Goal: Task Accomplishment & Management: Use online tool/utility

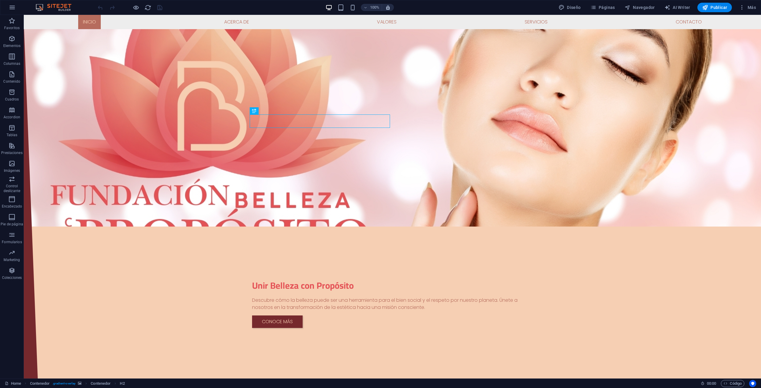
scroll to position [149, 0]
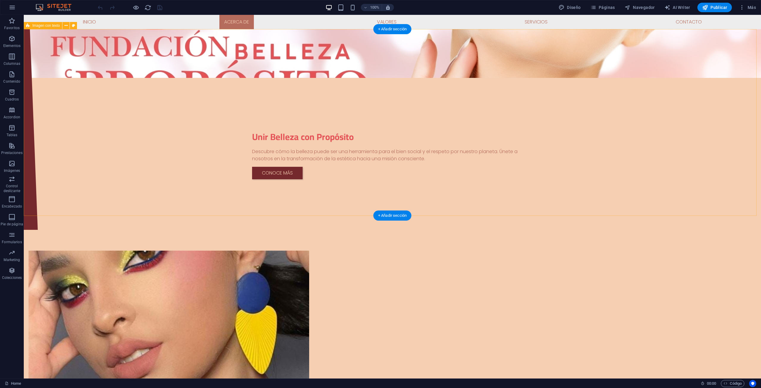
click at [64, 227] on div "Suelta el contenido aquí o Añadir elementos Pegar portapapeles Acerca de Unir B…" at bounding box center [392, 385] width 737 height 316
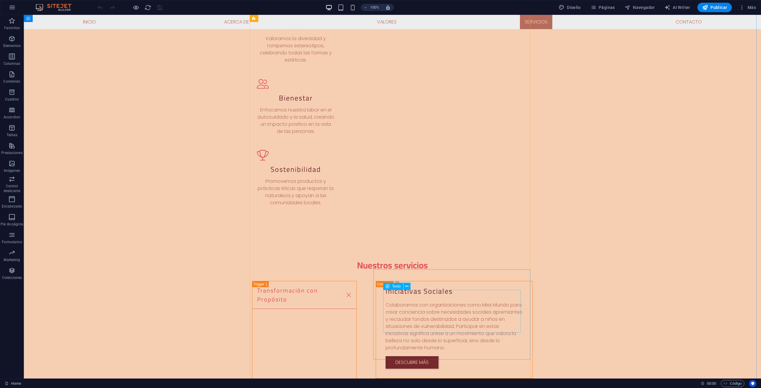
scroll to position [773, 0]
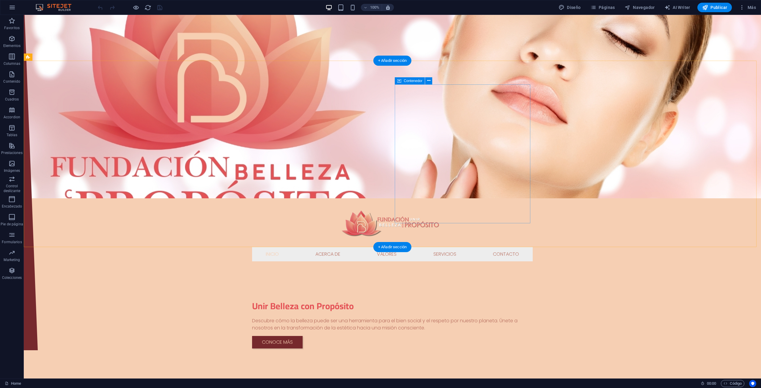
scroll to position [0, 0]
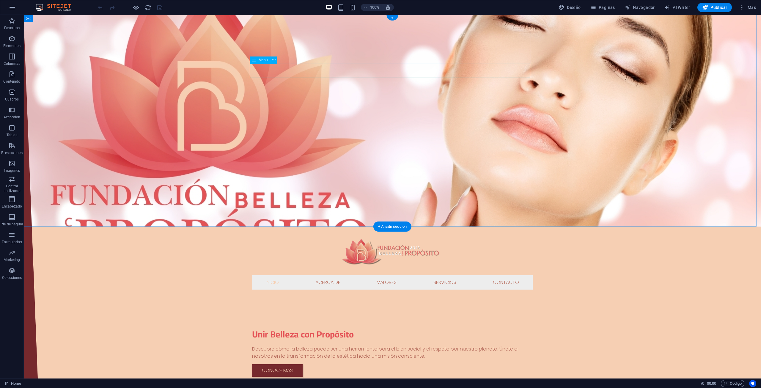
click at [414, 275] on nav "Inicio Acerca de Valores Servicios Contacto" at bounding box center [392, 282] width 281 height 14
click at [275, 61] on icon at bounding box center [273, 60] width 3 height 6
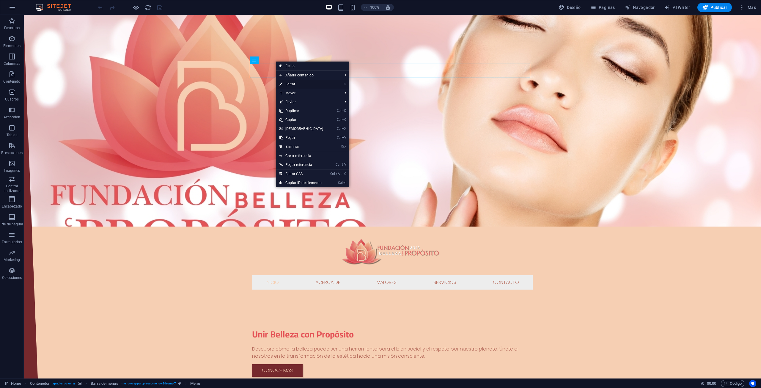
click at [297, 81] on link "⏎ Editar" at bounding box center [301, 84] width 51 height 9
select select
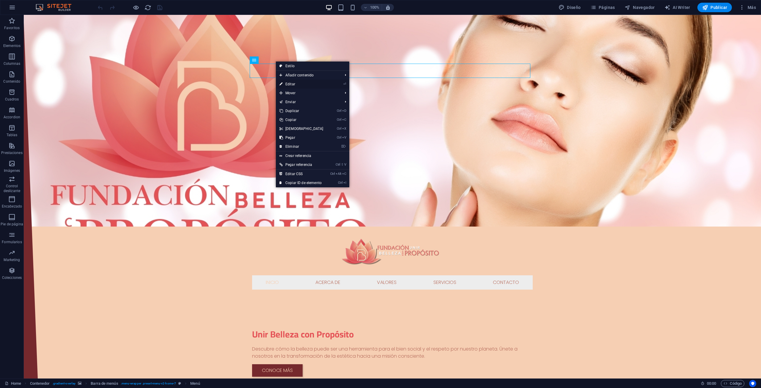
select select
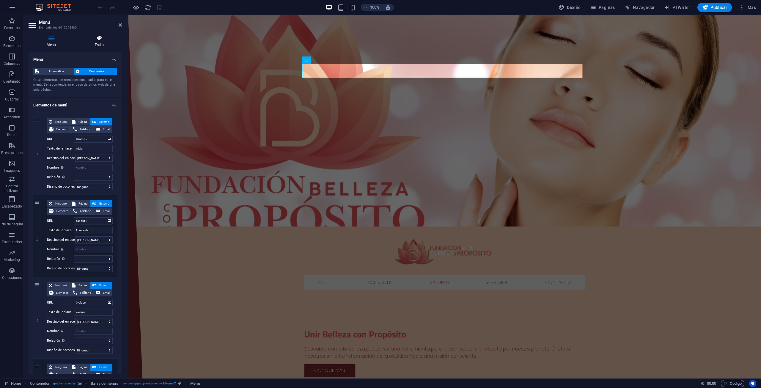
click at [105, 40] on icon at bounding box center [99, 38] width 46 height 6
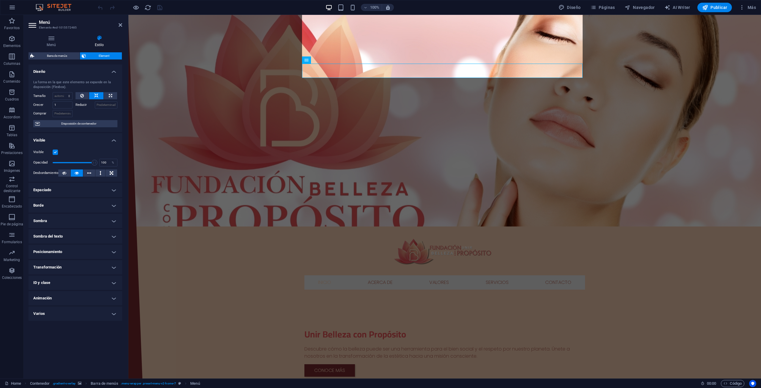
click at [68, 52] on div "Menú Estilo Menú Automático Personalizado Crear elementos de menú personalizado…" at bounding box center [76, 204] width 94 height 339
click at [70, 53] on span "Barra de menús" at bounding box center [57, 55] width 42 height 7
select select "rem"
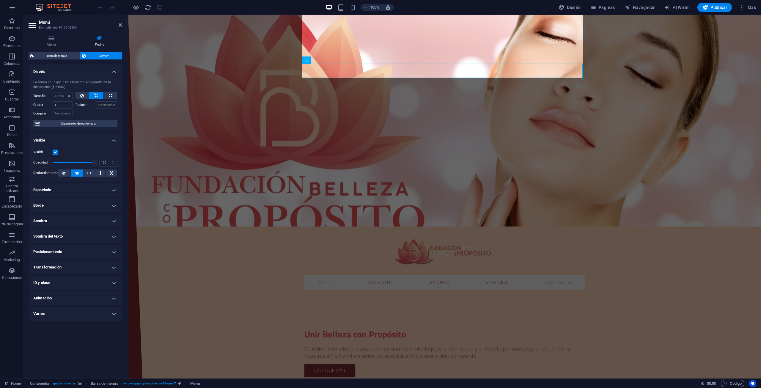
select select "preset-menu-v2-home-7"
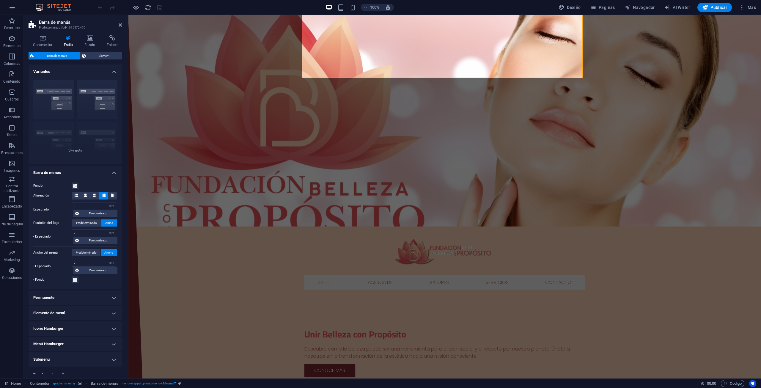
scroll to position [15, 0]
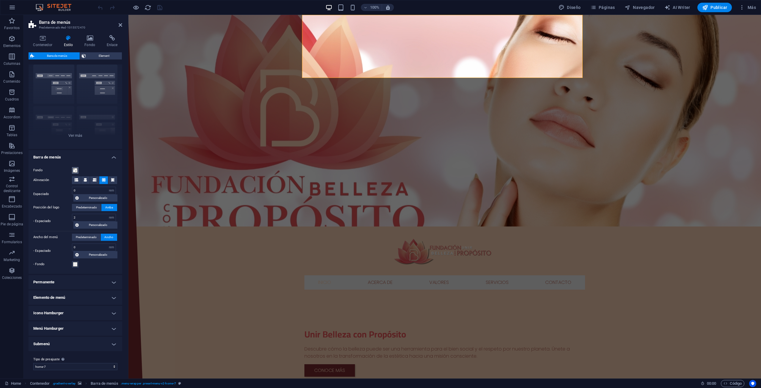
click at [75, 172] on span at bounding box center [75, 170] width 5 height 5
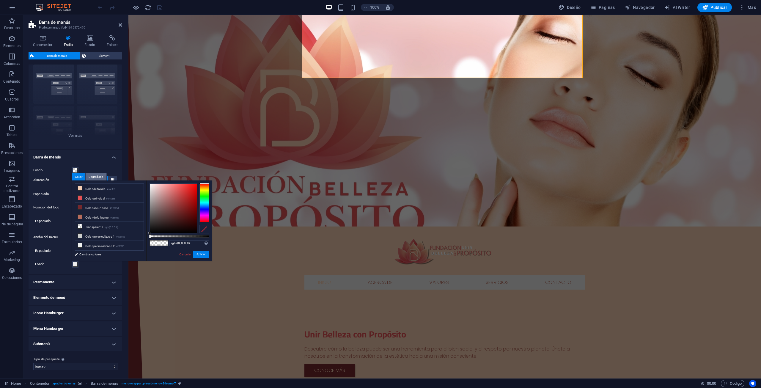
click at [97, 176] on div "Degradado" at bounding box center [96, 176] width 21 height 7
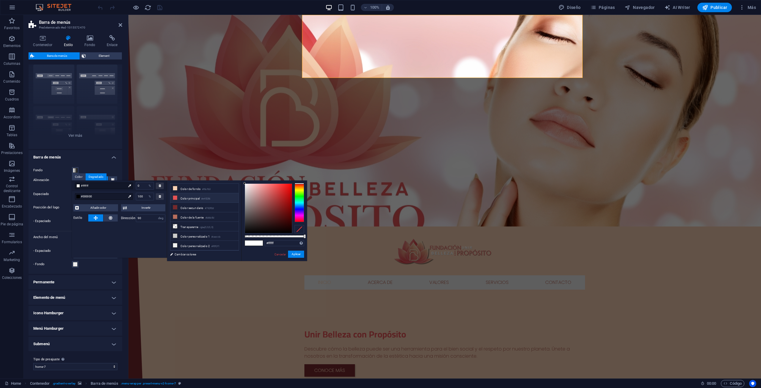
click at [175, 198] on icon at bounding box center [175, 198] width 4 height 4
drag, startPoint x: 303, startPoint y: 236, endPoint x: 284, endPoint y: 236, distance: 19.6
click at [284, 236] on div at bounding box center [284, 236] width 2 height 4
click at [300, 256] on button "Aplicar" at bounding box center [296, 254] width 16 height 7
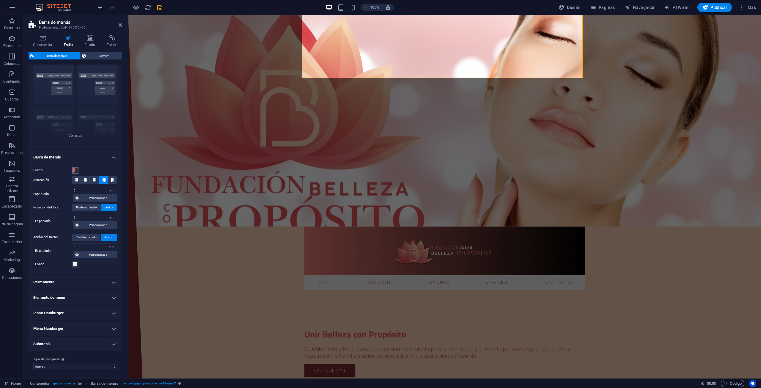
click at [73, 169] on span at bounding box center [75, 170] width 5 height 5
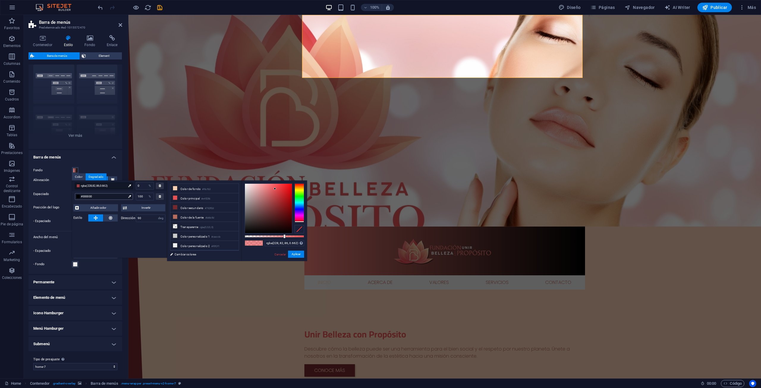
click at [103, 198] on span "#000000" at bounding box center [103, 196] width 45 height 5
click at [129, 197] on icon at bounding box center [129, 196] width 3 height 3
click at [81, 194] on span "#000000" at bounding box center [103, 196] width 45 height 5
click at [76, 195] on div at bounding box center [78, 197] width 4 height 4
click at [160, 198] on div at bounding box center [160, 196] width 8 height 7
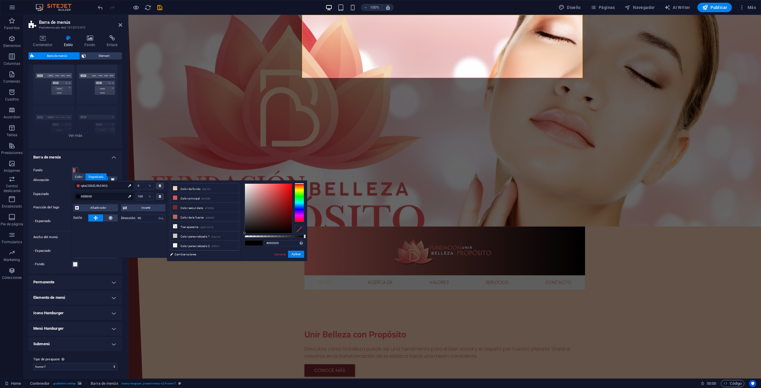
click at [103, 235] on div "rgba(228,82,86,0.662) 0 % #000000 100 % Añadir color Invertir Estilo Dirección …" at bounding box center [119, 218] width 95 height 77
click at [99, 197] on span "#000000" at bounding box center [103, 196] width 45 height 5
click at [184, 226] on li "Transparente rgba(0,0,0,.0)" at bounding box center [204, 227] width 68 height 10
type input "rgba(0, 0, 0, 0)"
click at [298, 254] on button "Aplicar" at bounding box center [296, 254] width 16 height 7
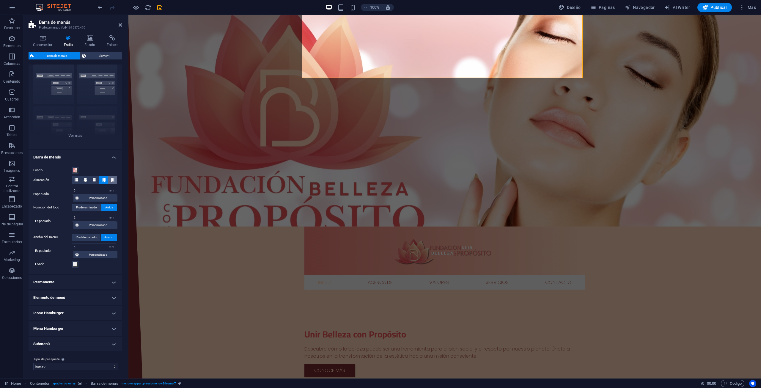
click at [111, 180] on icon at bounding box center [113, 180] width 4 height 4
click at [78, 180] on icon at bounding box center [77, 180] width 4 height 4
click at [104, 180] on icon at bounding box center [104, 180] width 4 height 4
click at [112, 311] on h4 "Icono Hamburger" at bounding box center [76, 313] width 94 height 14
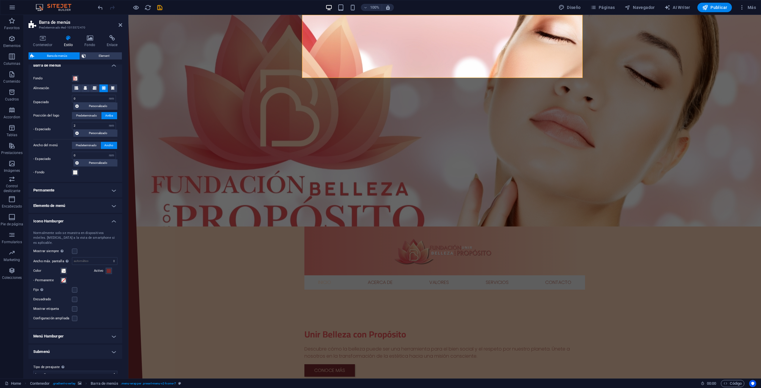
scroll to position [110, 0]
drag, startPoint x: 89, startPoint y: 81, endPoint x: 68, endPoint y: 76, distance: 21.9
click at [82, 79] on div "Fondo Alineación Espaciado 0 px rem % vh vw Personalizado Personalizado 0 px re…" at bounding box center [75, 122] width 96 height 113
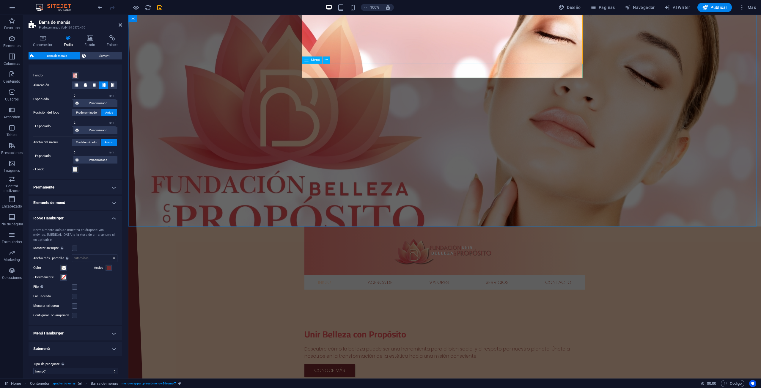
click at [462, 275] on nav "Inicio Acerca de Valores Servicios Contacto" at bounding box center [444, 282] width 281 height 14
click at [158, 5] on icon "save" at bounding box center [159, 7] width 7 height 7
checkbox input "false"
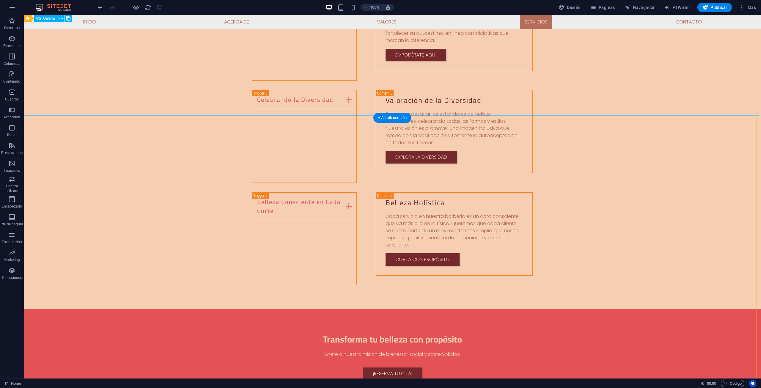
scroll to position [1308, 0]
click at [47, 117] on span "Galería" at bounding box center [49, 117] width 12 height 4
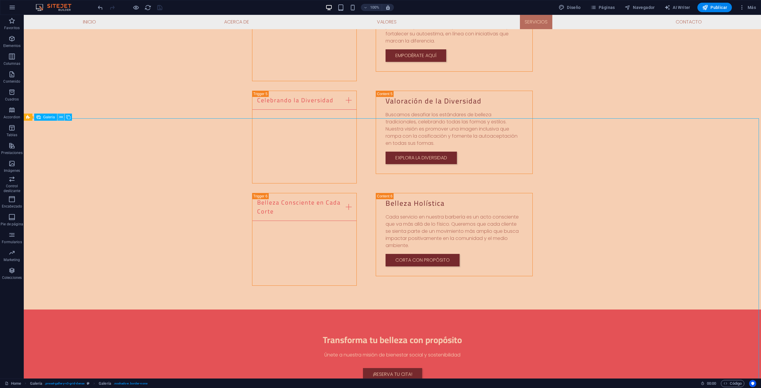
click at [61, 116] on icon at bounding box center [60, 117] width 3 height 6
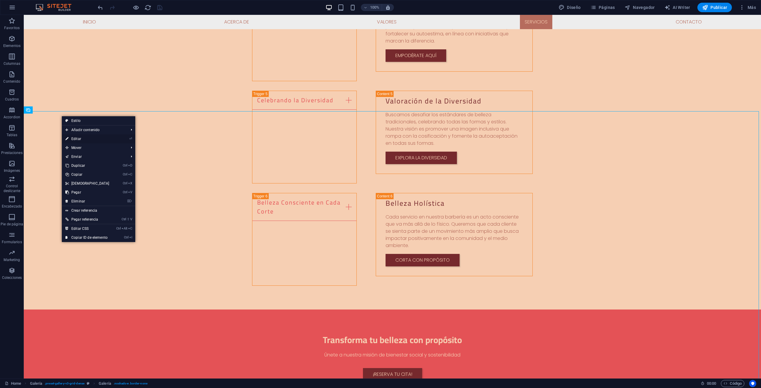
click at [71, 140] on link "⏎ Editar" at bounding box center [87, 138] width 51 height 9
select select "px"
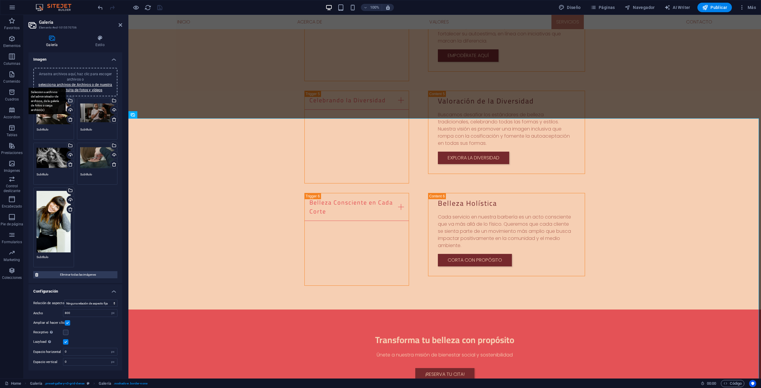
click at [66, 99] on div "Selecciona archivos del administrador de archivos, de la galería de fotos o car…" at bounding box center [46, 101] width 39 height 27
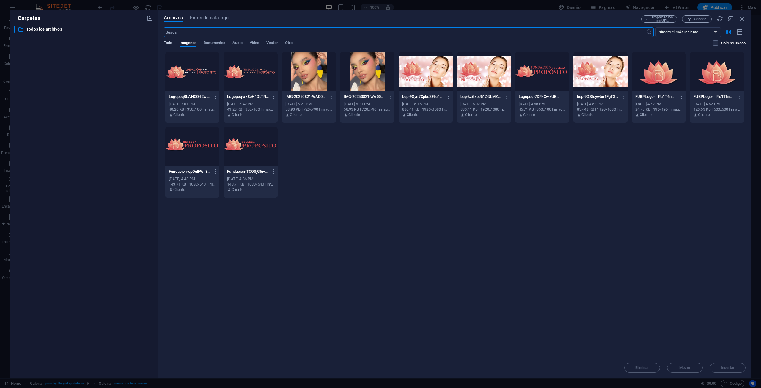
click at [169, 41] on span "Todo" at bounding box center [168, 43] width 8 height 8
click at [213, 39] on div "​ Primero el más reciente Primero el más antiguo Nombre (A-Z) Nombre (Z-A) Tama…" at bounding box center [455, 39] width 582 height 24
click at [218, 41] on span "Documentos" at bounding box center [215, 43] width 22 height 8
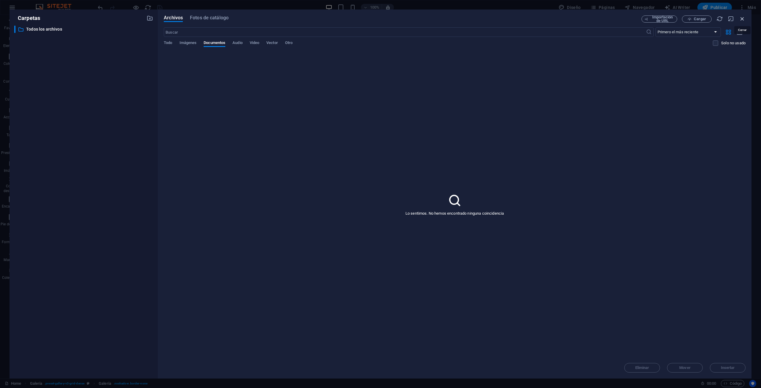
click at [741, 19] on icon "button" at bounding box center [742, 18] width 7 height 7
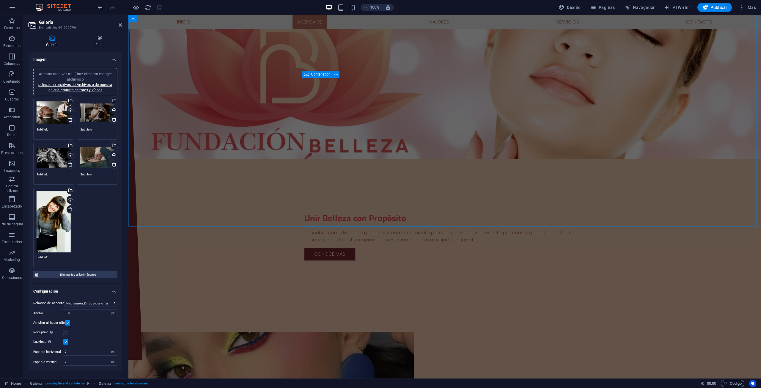
scroll to position [0, 0]
